Goal: Information Seeking & Learning: Learn about a topic

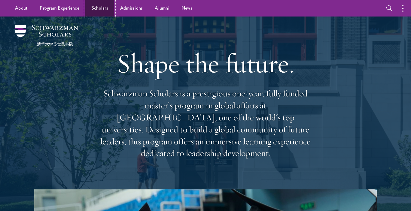
click at [95, 11] on link "Scholars" at bounding box center [99, 8] width 29 height 17
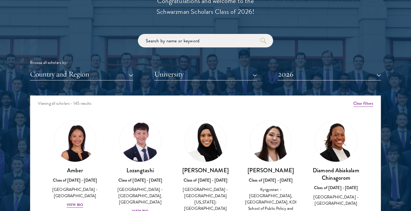
scroll to position [693, 0]
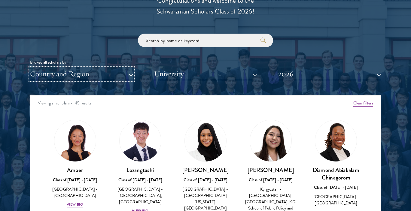
click at [117, 78] on button "Country and Region" at bounding box center [81, 74] width 103 height 12
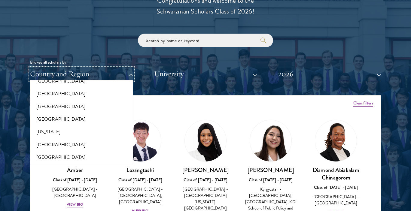
scroll to position [330, 0]
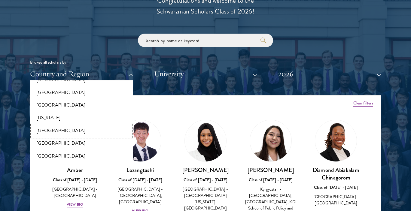
click at [48, 132] on button "[GEOGRAPHIC_DATA]" at bounding box center [81, 130] width 99 height 13
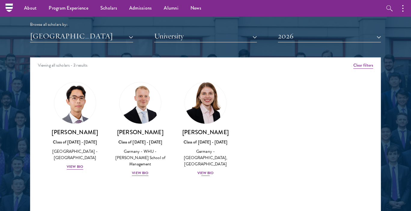
scroll to position [719, 0]
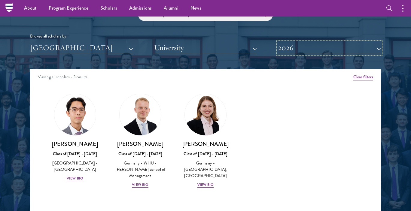
click at [286, 50] on button "2026" at bounding box center [329, 48] width 103 height 12
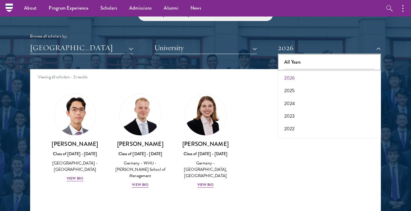
click at [291, 61] on button "All Years" at bounding box center [329, 62] width 99 height 13
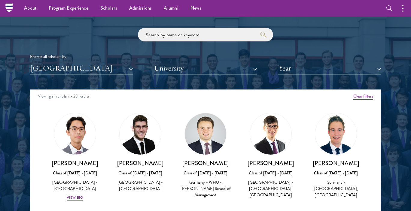
scroll to position [2, 0]
click at [78, 68] on button "[GEOGRAPHIC_DATA]" at bounding box center [81, 68] width 103 height 12
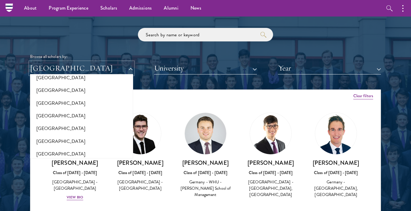
scroll to position [0, 0]
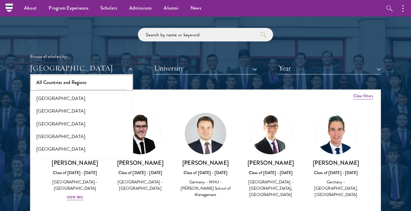
click at [53, 81] on button "All Countries and Regions" at bounding box center [81, 82] width 99 height 13
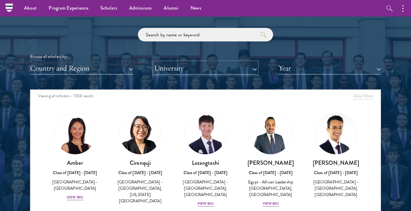
click at [215, 69] on button "University" at bounding box center [205, 68] width 103 height 12
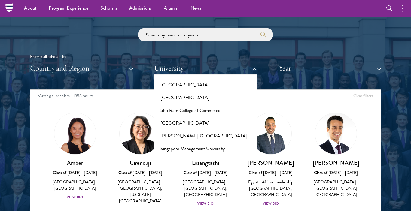
scroll to position [3432, 0]
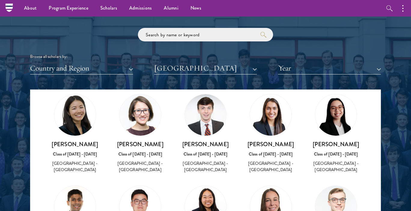
scroll to position [124, 0]
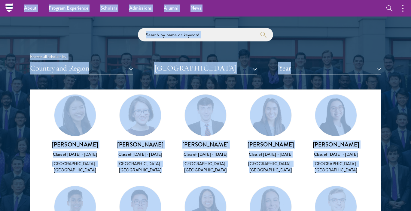
click at [175, 131] on div "[PERSON_NAME] Class of [DATE] - [DATE] [GEOGRAPHIC_DATA] - [GEOGRAPHIC_DATA]" at bounding box center [205, 134] width 65 height 92
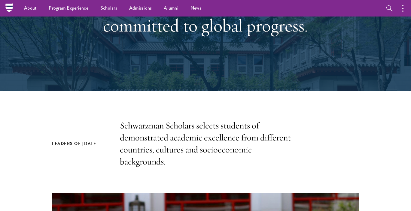
scroll to position [0, 0]
